Goal: Information Seeking & Learning: Find specific fact

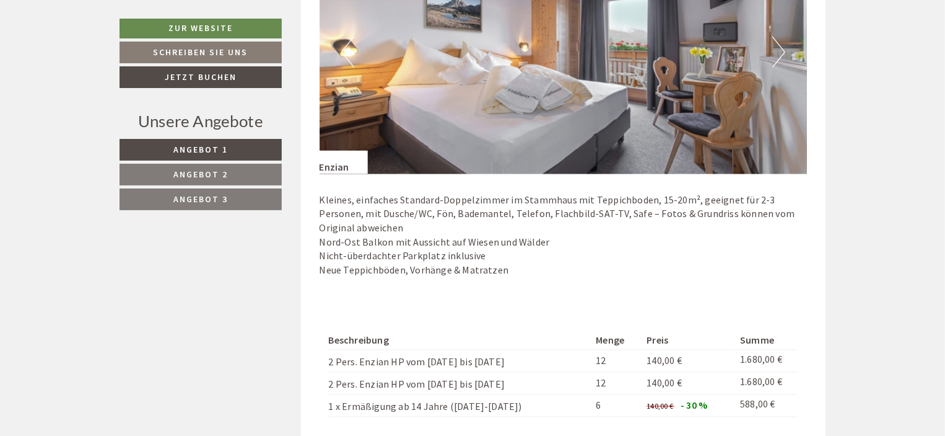
scroll to position [803, 0]
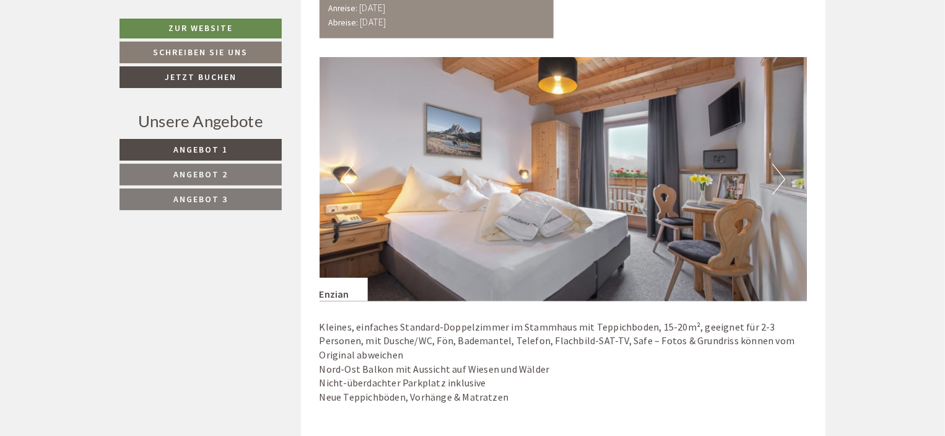
click at [777, 170] on button "Next" at bounding box center [779, 179] width 13 height 31
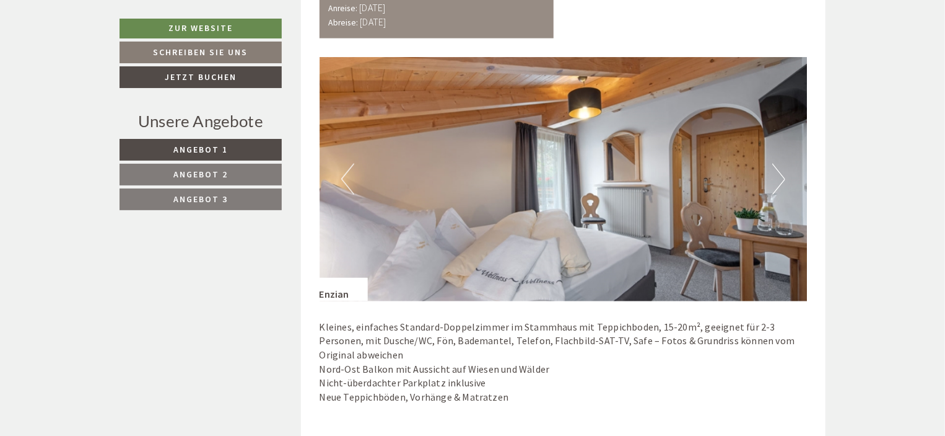
click at [777, 170] on button "Next" at bounding box center [779, 179] width 13 height 31
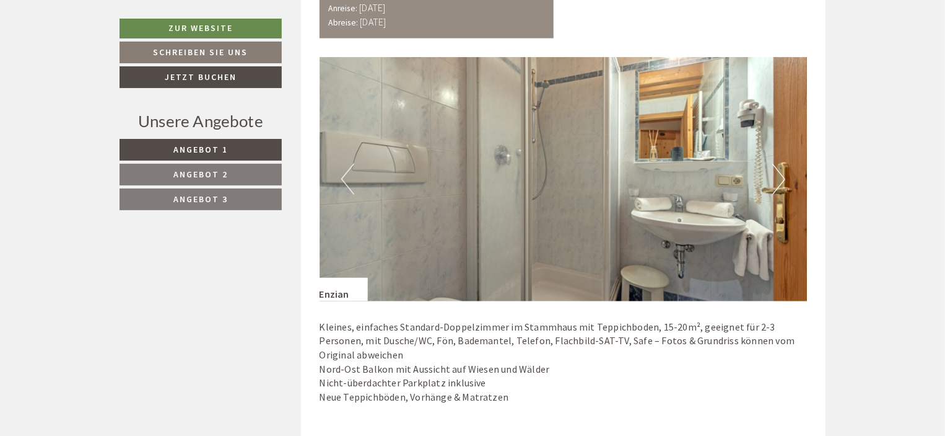
click at [777, 170] on button "Next" at bounding box center [779, 179] width 13 height 31
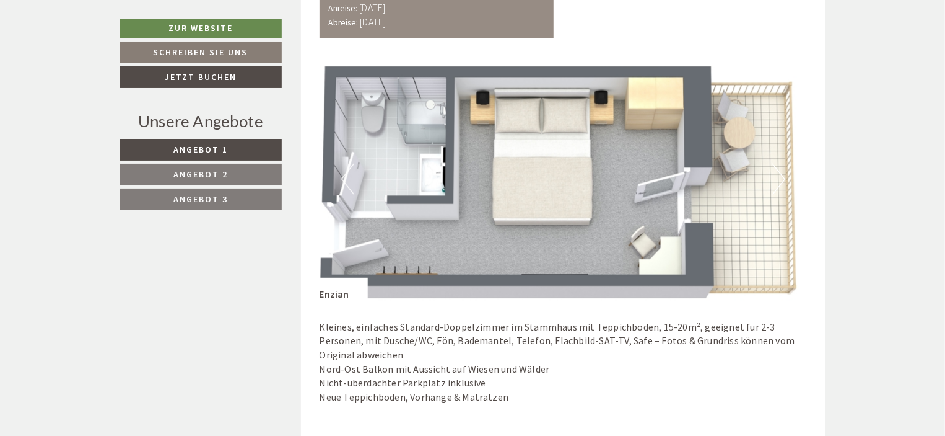
click at [778, 170] on button "Next" at bounding box center [779, 179] width 13 height 31
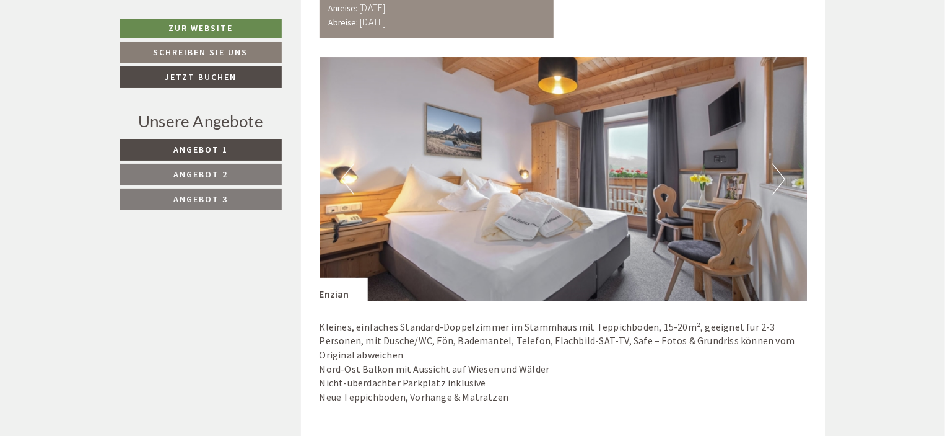
click at [778, 170] on button "Next" at bounding box center [779, 179] width 13 height 31
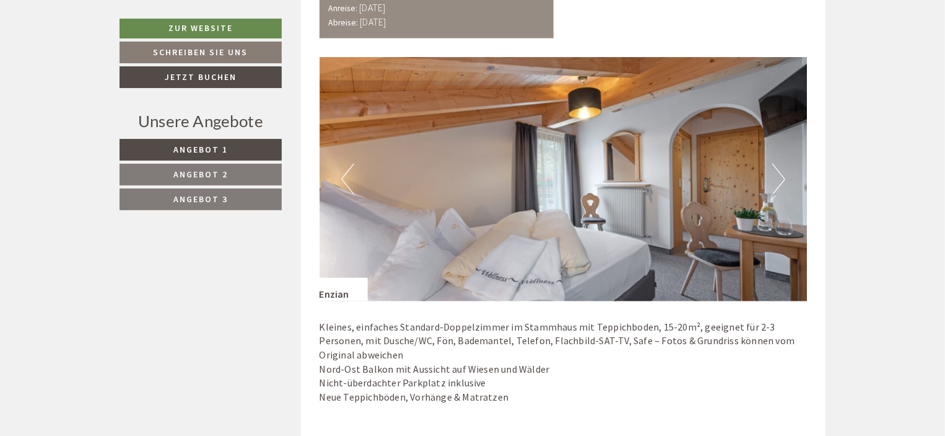
click at [778, 170] on button "Next" at bounding box center [779, 179] width 13 height 31
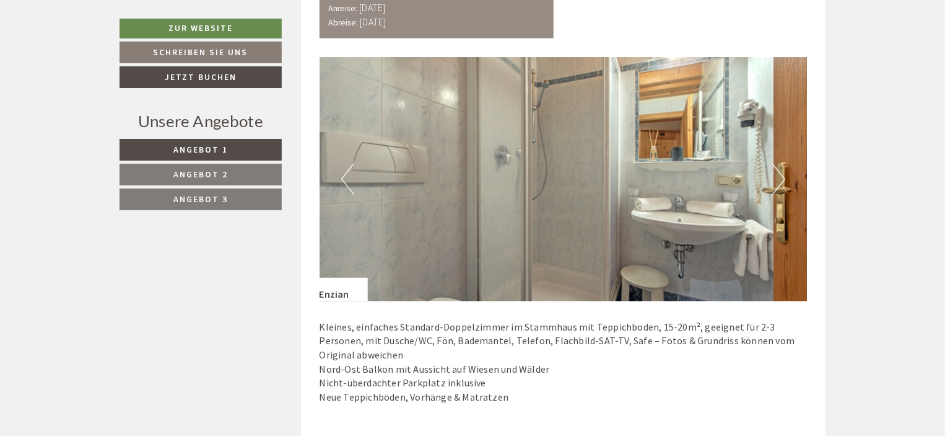
click at [778, 170] on button "Next" at bounding box center [779, 179] width 13 height 31
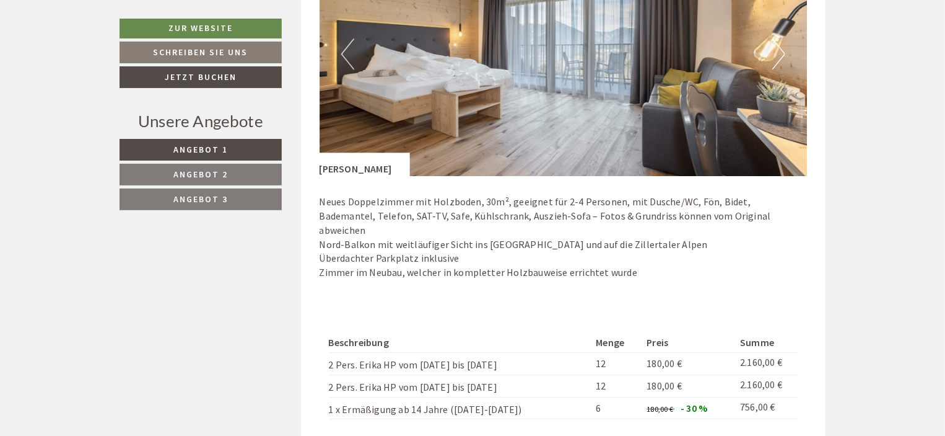
scroll to position [1670, 0]
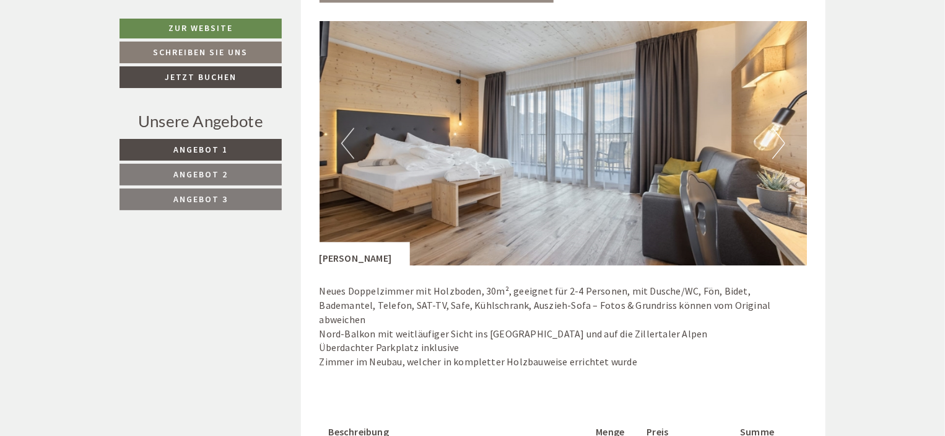
click at [783, 144] on button "Next" at bounding box center [779, 143] width 13 height 31
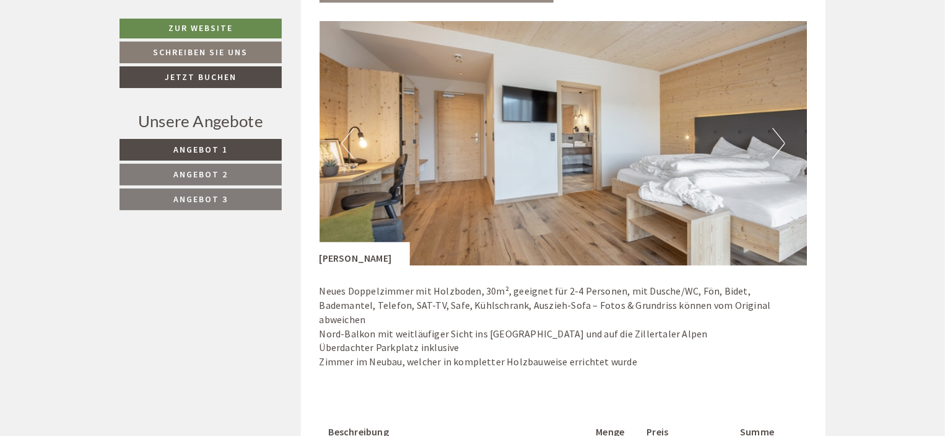
click at [783, 144] on button "Next" at bounding box center [779, 143] width 13 height 31
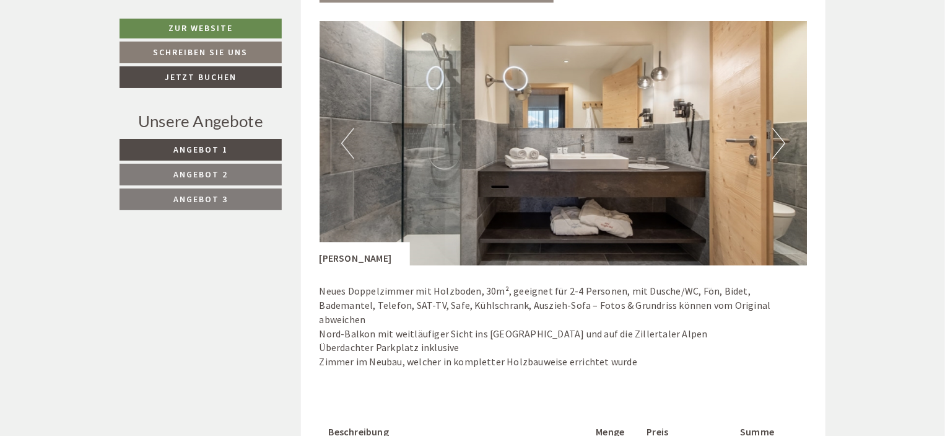
click at [784, 143] on button "Next" at bounding box center [779, 143] width 13 height 31
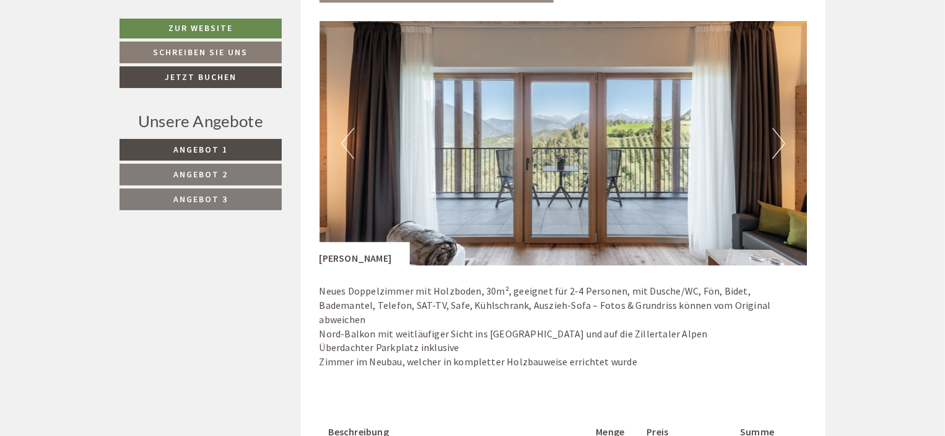
click at [785, 143] on button "Next" at bounding box center [779, 143] width 13 height 31
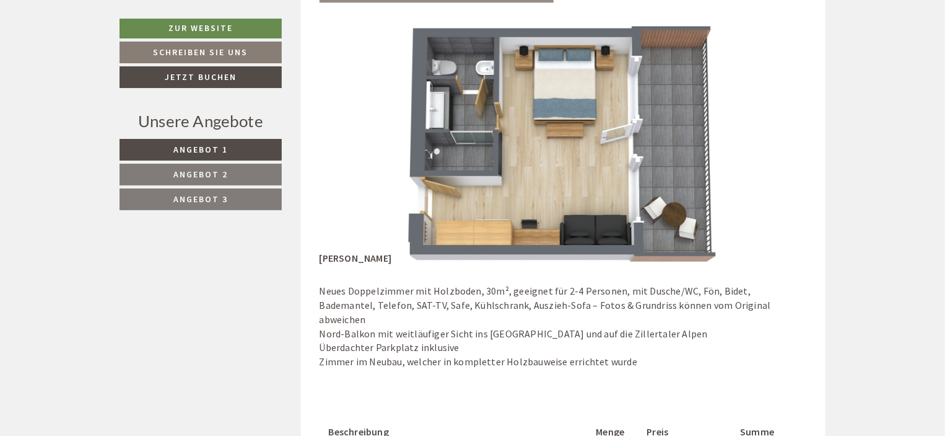
click at [787, 142] on img at bounding box center [564, 143] width 488 height 244
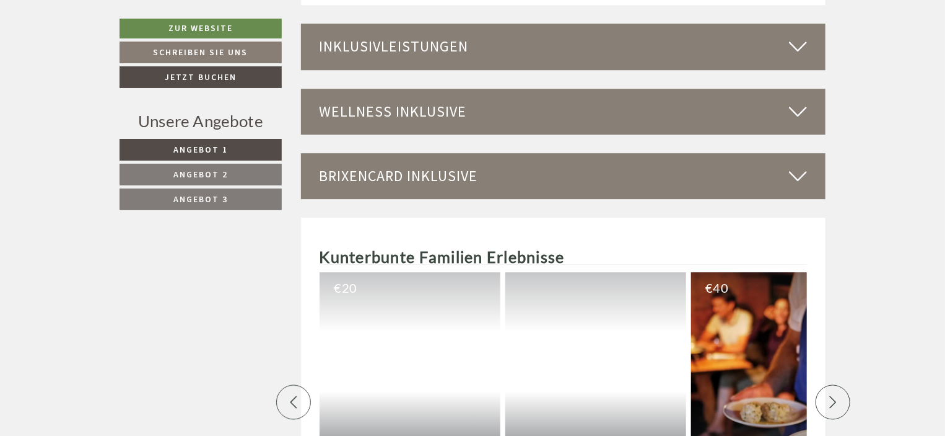
scroll to position [4087, 0]
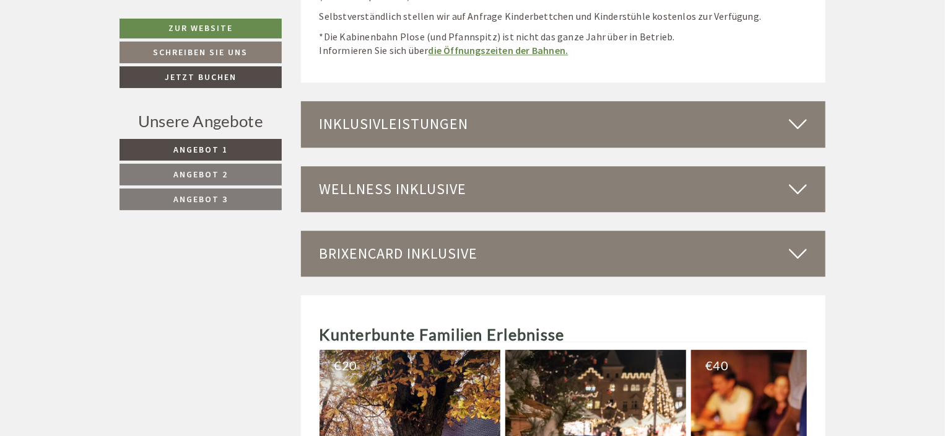
click at [806, 113] on icon at bounding box center [798, 123] width 18 height 21
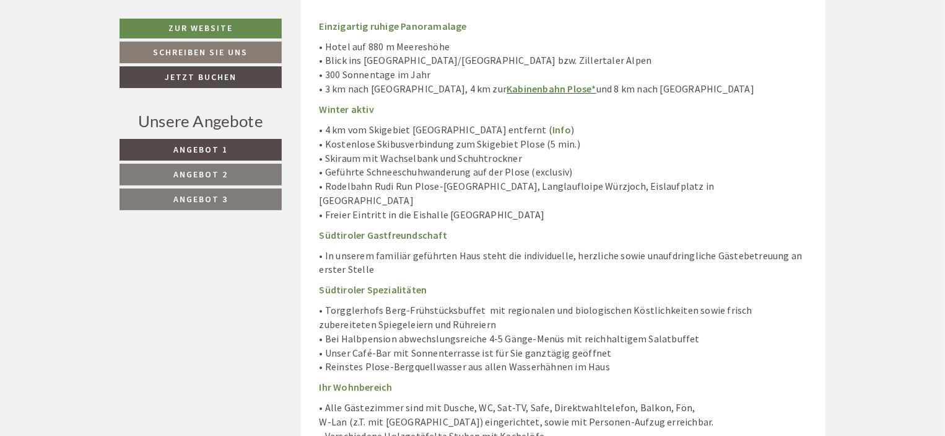
scroll to position [4583, 0]
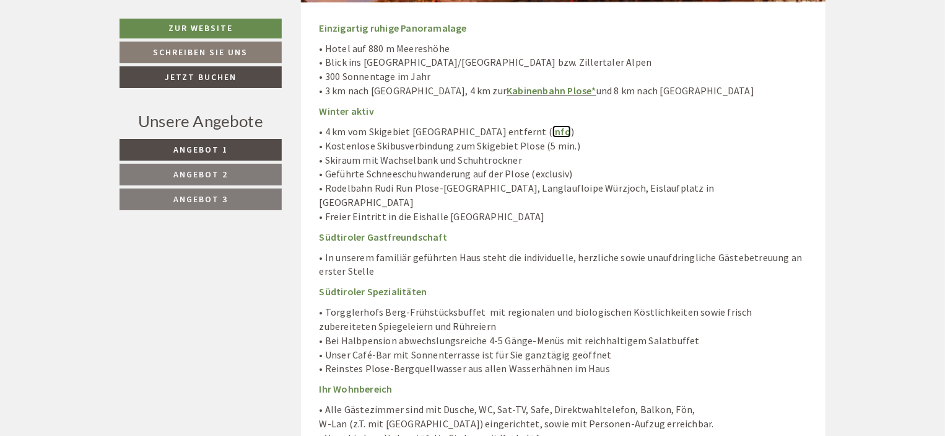
click at [553, 125] on link "Info" at bounding box center [562, 131] width 19 height 12
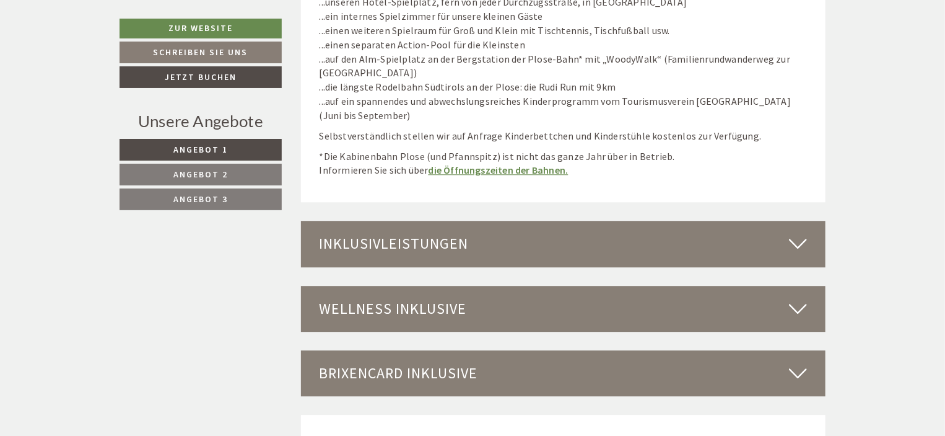
scroll to position [3976, 0]
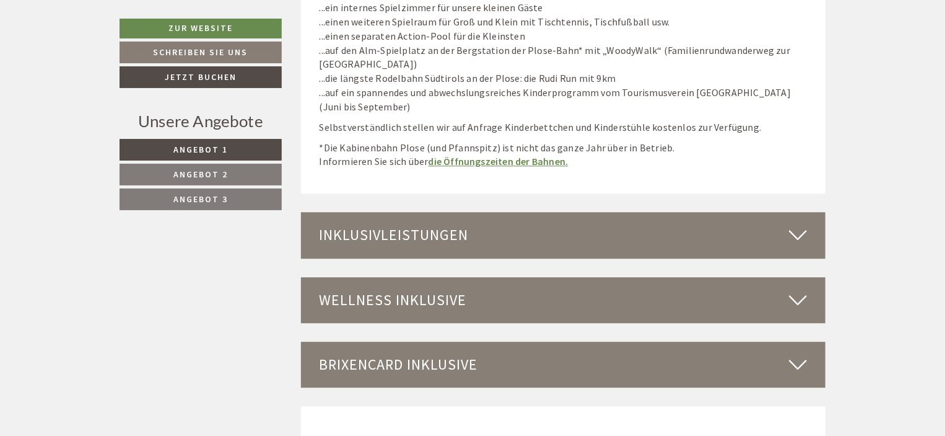
click at [447, 279] on div "Wellness inklusive" at bounding box center [563, 300] width 525 height 46
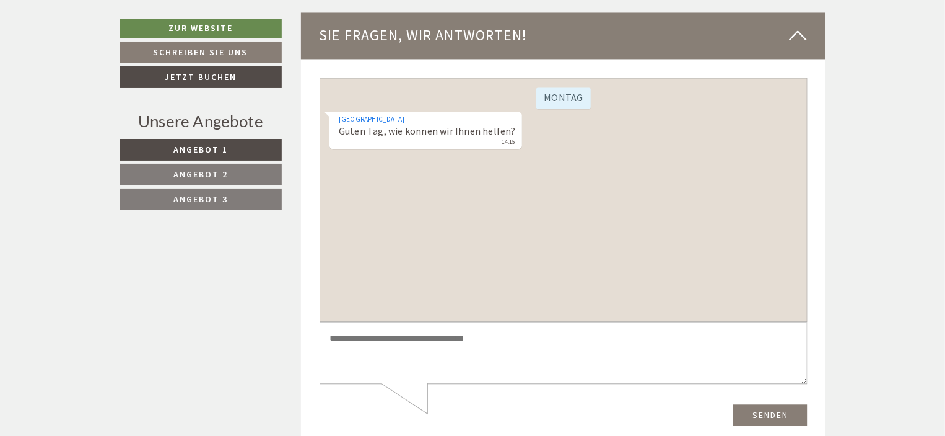
scroll to position [6268, 0]
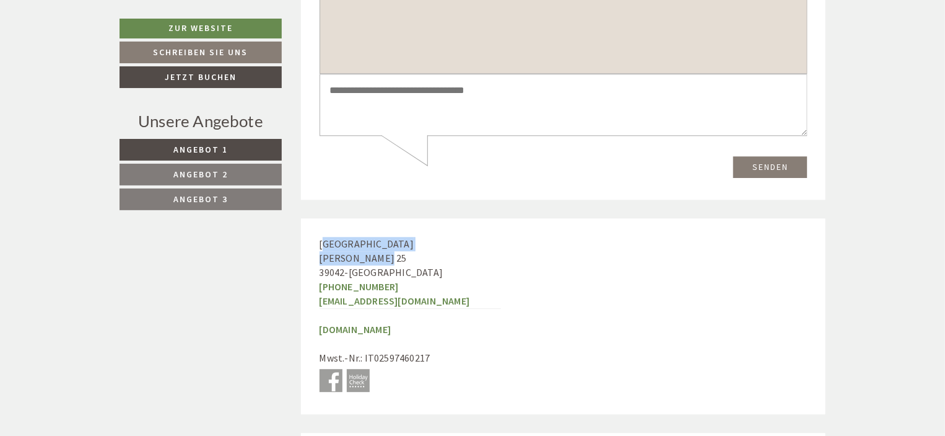
drag, startPoint x: 325, startPoint y: 188, endPoint x: 385, endPoint y: 203, distance: 62.4
click at [385, 218] on div "Hotel Torgglerhof [PERSON_NAME][STREET_ADDRESS] [PHONE_NUMBER] [EMAIL_ADDRESS][…" at bounding box center [410, 315] width 219 height 195
click at [435, 218] on div "Hotel Torgglerhof [PERSON_NAME][STREET_ADDRESS] [PHONE_NUMBER] [EMAIL_ADDRESS][…" at bounding box center [410, 315] width 219 height 195
drag, startPoint x: 325, startPoint y: 184, endPoint x: 405, endPoint y: 222, distance: 88.4
click at [405, 222] on div "Hotel Torgglerhof [PERSON_NAME][STREET_ADDRESS] [PHONE_NUMBER] [EMAIL_ADDRESS][…" at bounding box center [410, 315] width 219 height 195
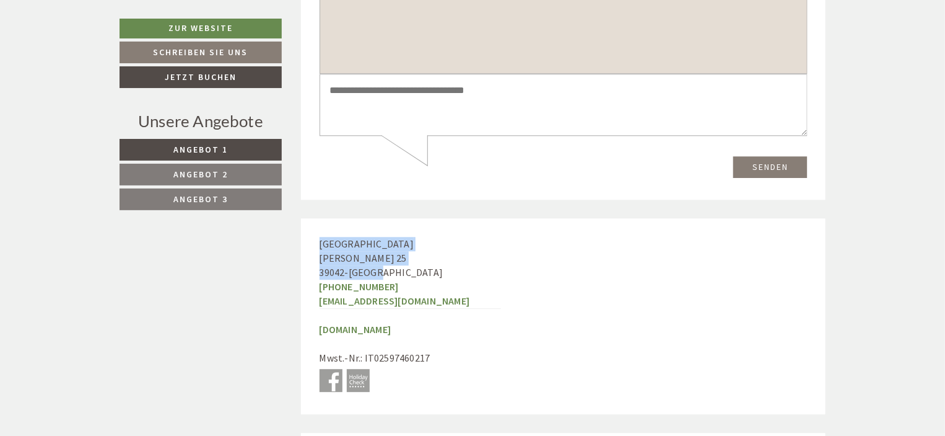
copy div "Hotel Torgglerhof [PERSON_NAME][STREET_ADDRESS]"
